Goal: Obtain resource: Obtain resource

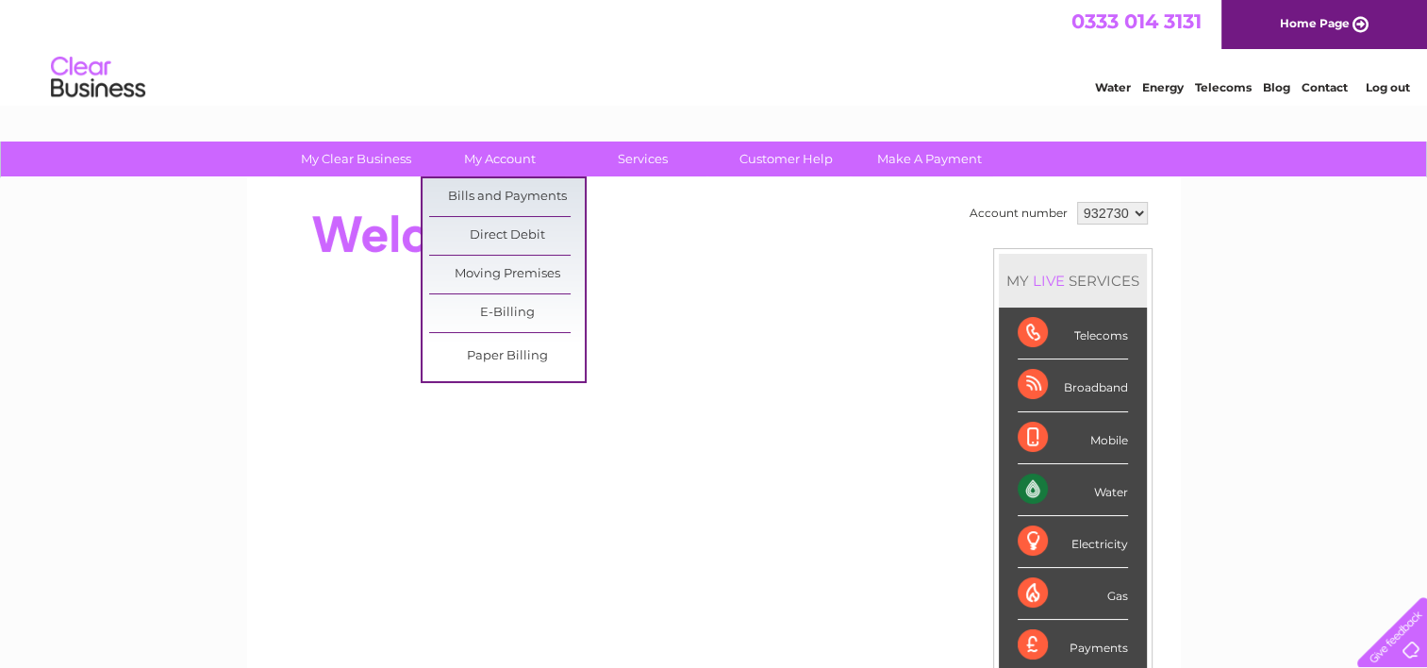
click at [520, 204] on link "Bills and Payments" at bounding box center [507, 197] width 156 height 38
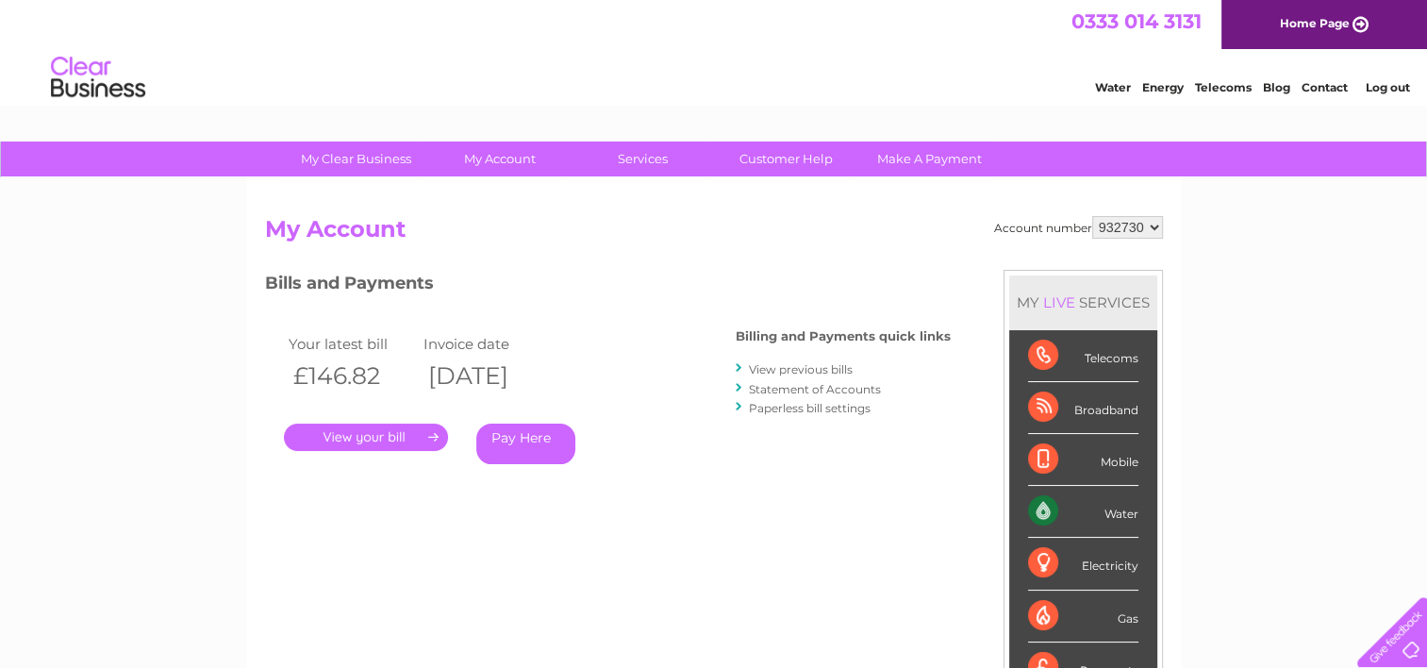
click at [370, 435] on link "." at bounding box center [366, 436] width 164 height 27
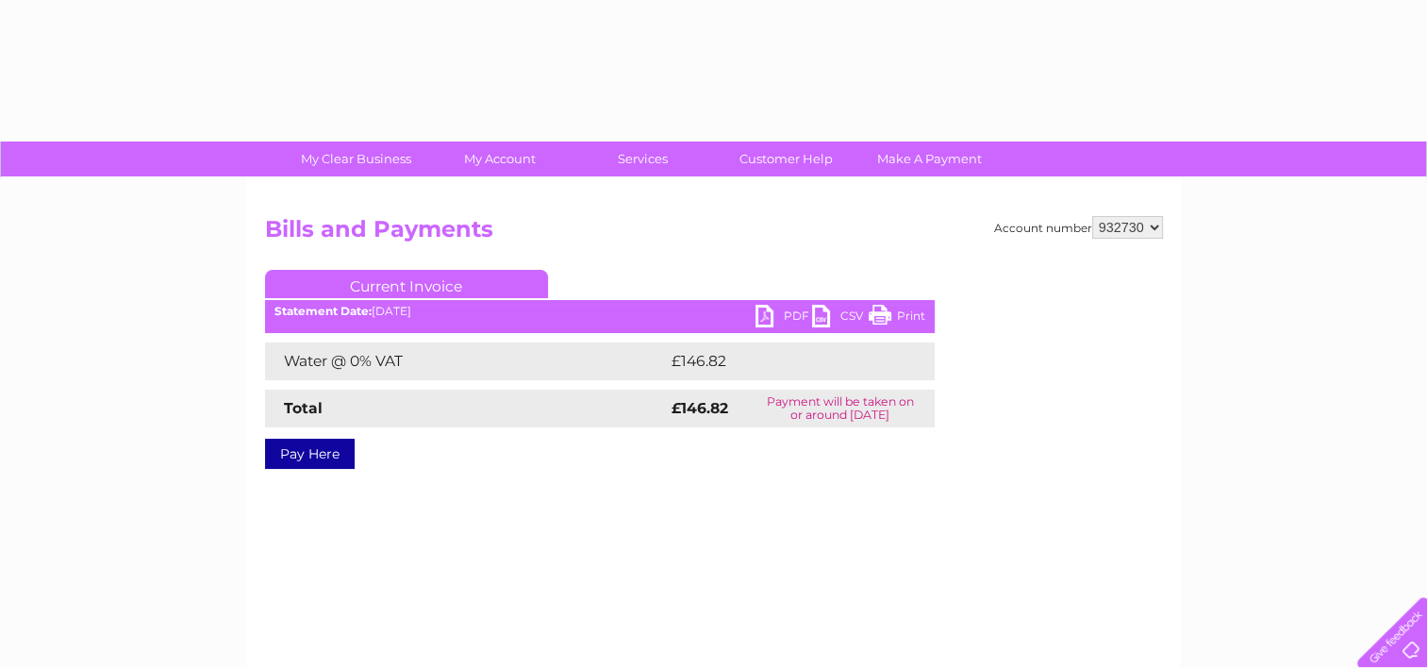
click at [793, 313] on link "PDF" at bounding box center [783, 318] width 57 height 27
